Goal: Task Accomplishment & Management: Use online tool/utility

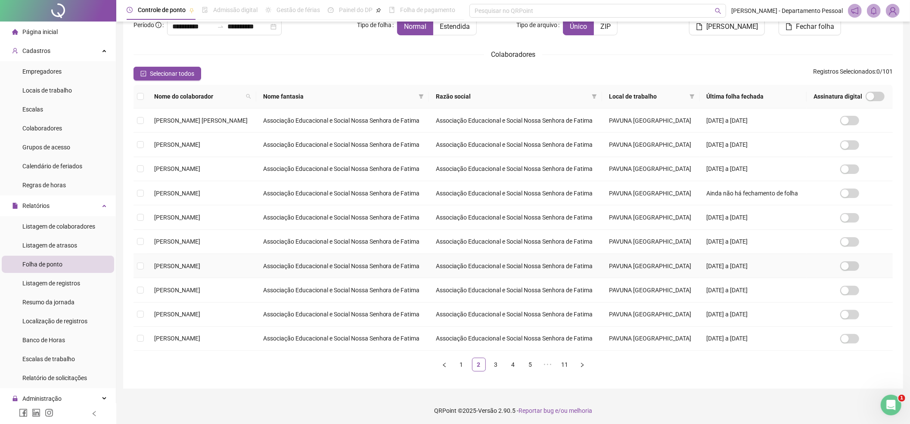
scroll to position [65, 0]
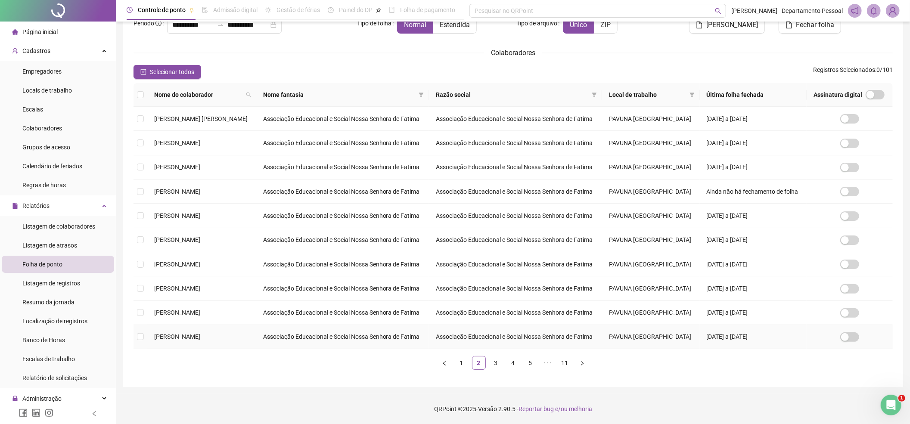
click at [144, 338] on td at bounding box center [141, 337] width 14 height 24
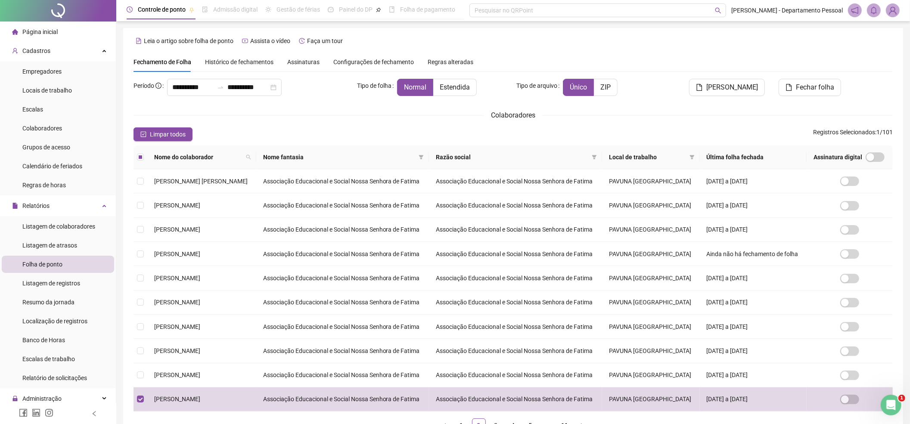
scroll to position [0, 0]
click at [446, 85] on span "[PERSON_NAME]" at bounding box center [733, 88] width 52 height 10
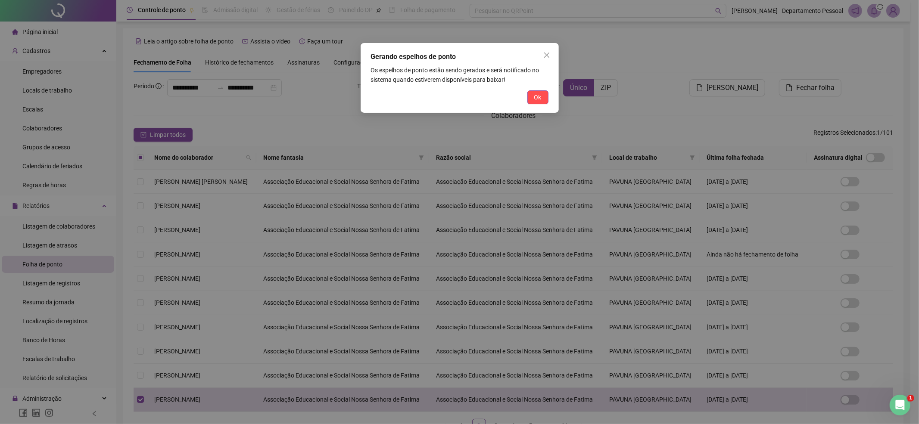
click at [446, 97] on div "Gerando espelhos de ponto Os espelhos de ponto estão sendo gerados e será notif…" at bounding box center [460, 78] width 198 height 70
click at [446, 99] on button "Ok" at bounding box center [537, 97] width 21 height 14
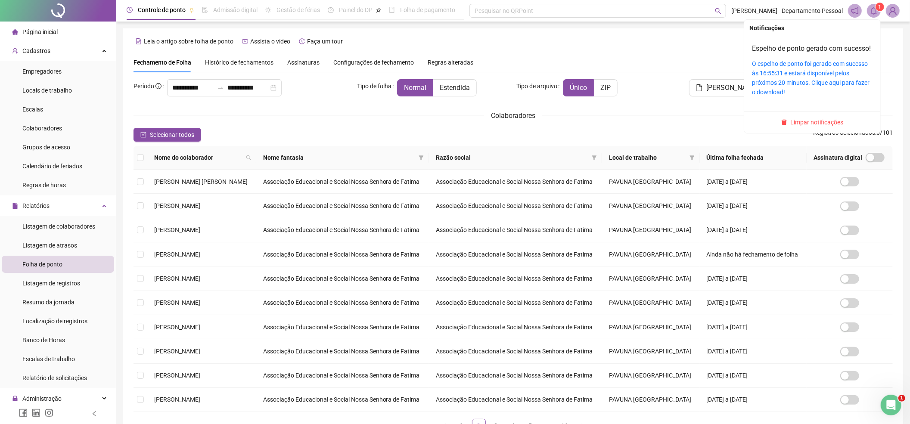
click at [446, 10] on sup "1" at bounding box center [880, 7] width 9 height 9
click at [446, 73] on link "O espelho de ponto foi gerado com sucesso às 16:55:31 e estará disponível pelos…" at bounding box center [811, 77] width 118 height 35
